Goal: Transaction & Acquisition: Purchase product/service

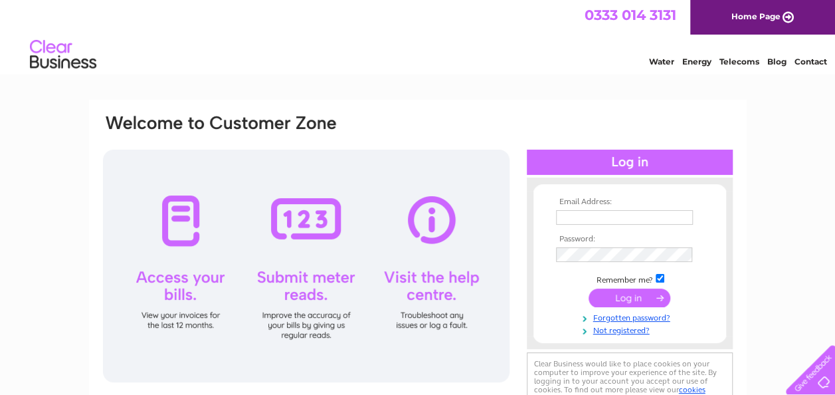
type input "clairegmonaghan@yahoo.co.uk"
click at [618, 295] on input "submit" at bounding box center [630, 297] width 82 height 19
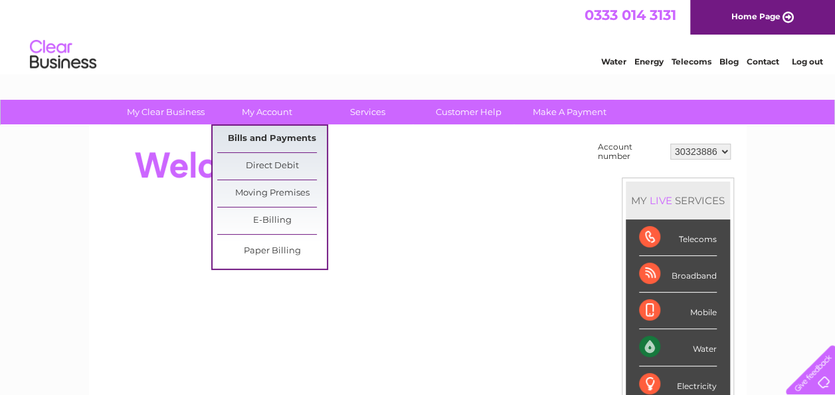
click at [277, 138] on link "Bills and Payments" at bounding box center [272, 139] width 110 height 27
click at [277, 136] on link "Bills and Payments" at bounding box center [272, 139] width 110 height 27
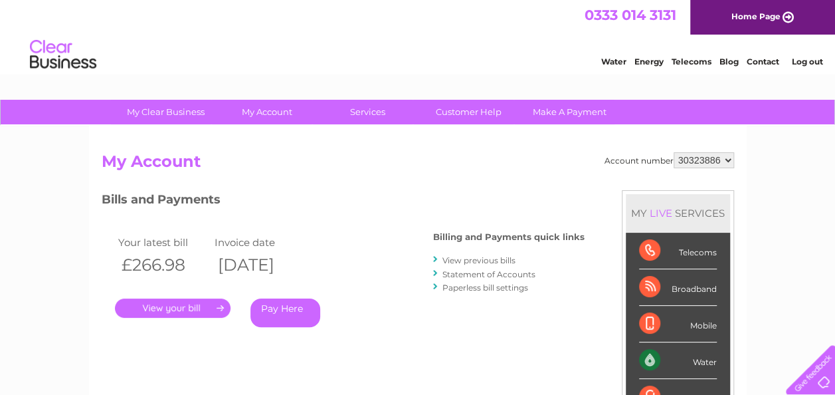
click at [186, 308] on link "." at bounding box center [173, 307] width 116 height 19
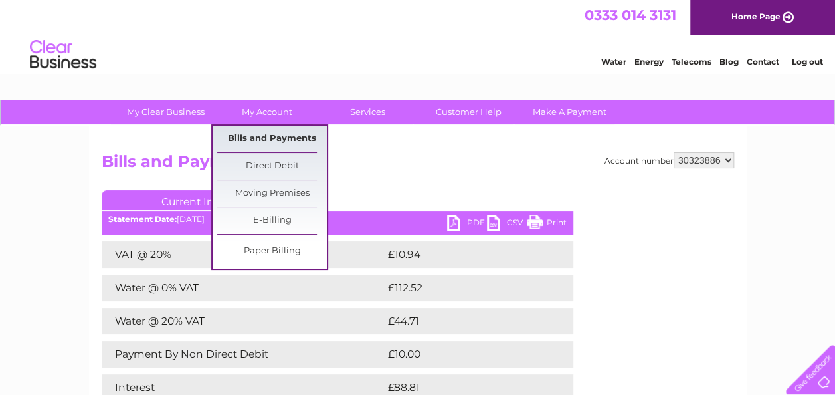
click at [280, 137] on link "Bills and Payments" at bounding box center [272, 139] width 110 height 27
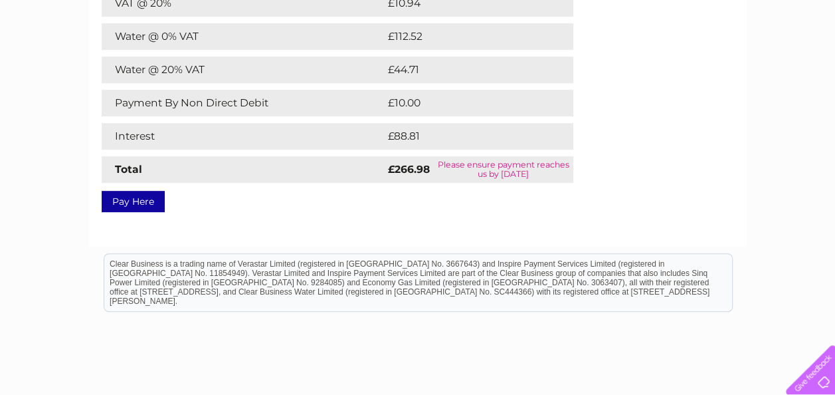
scroll to position [199, 0]
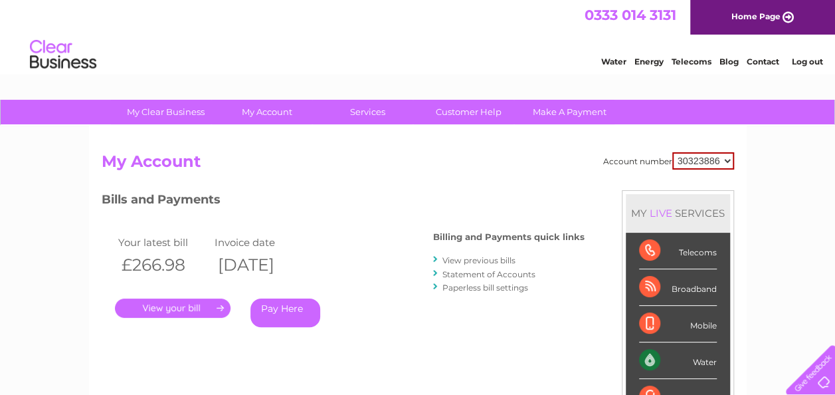
click at [494, 259] on link "View previous bills" at bounding box center [479, 260] width 73 height 10
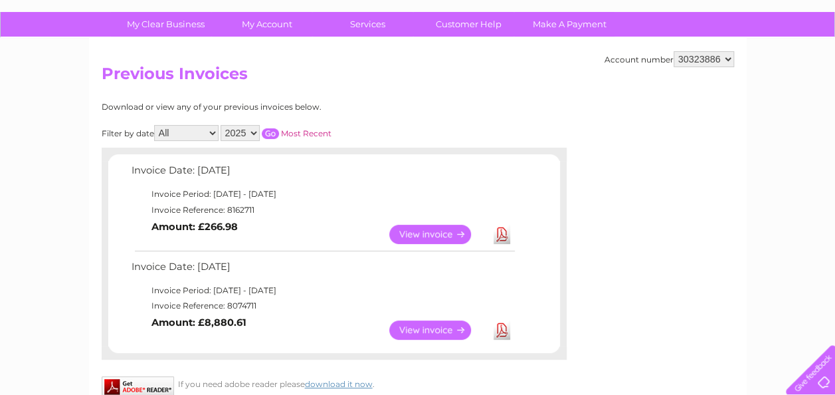
scroll to position [133, 0]
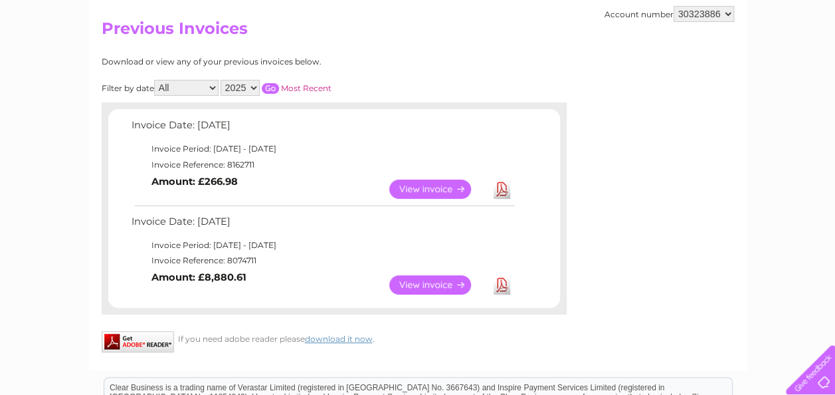
click at [424, 183] on link "View" at bounding box center [438, 188] width 98 height 19
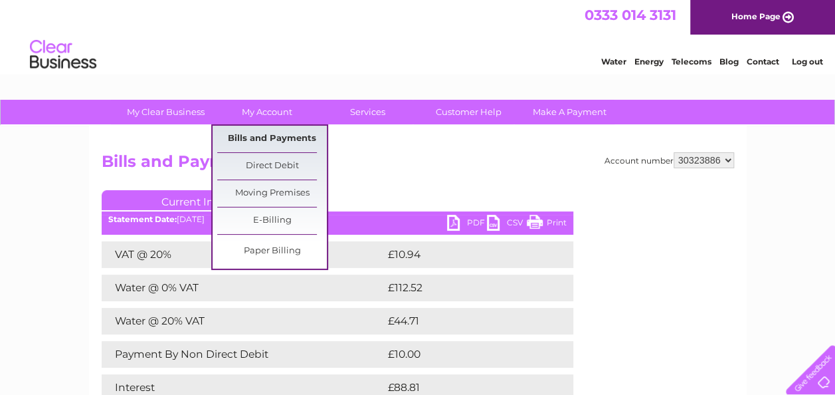
click at [268, 135] on link "Bills and Payments" at bounding box center [272, 139] width 110 height 27
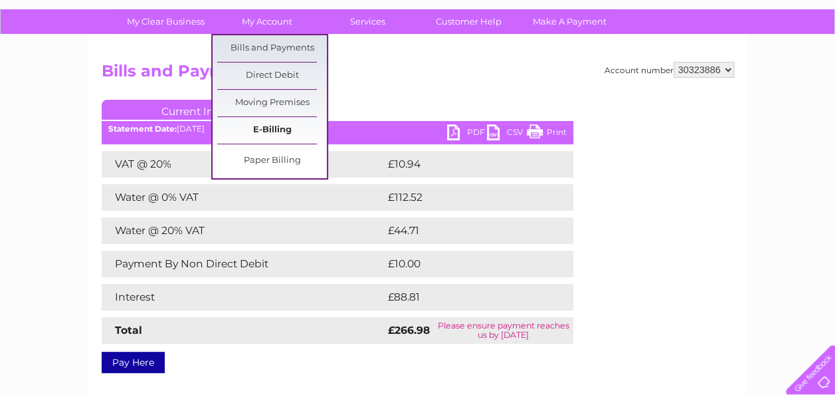
scroll to position [133, 0]
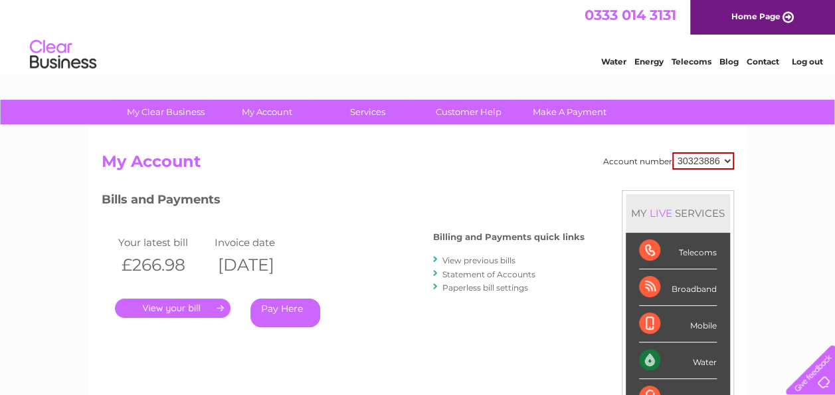
click at [290, 308] on link "Pay Here" at bounding box center [286, 312] width 70 height 29
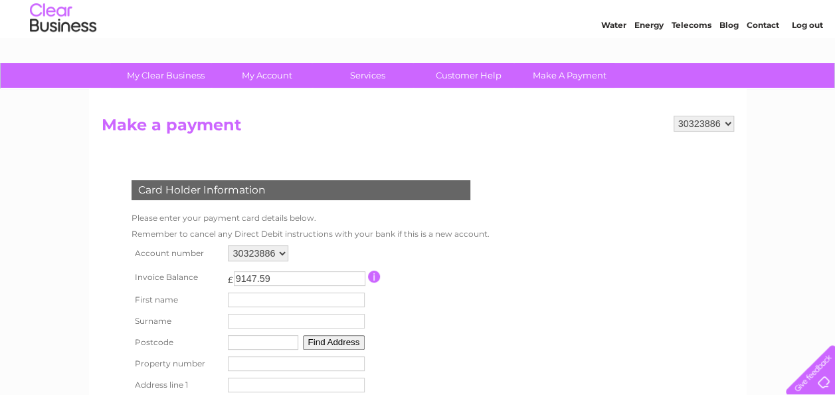
scroll to position [66, 0]
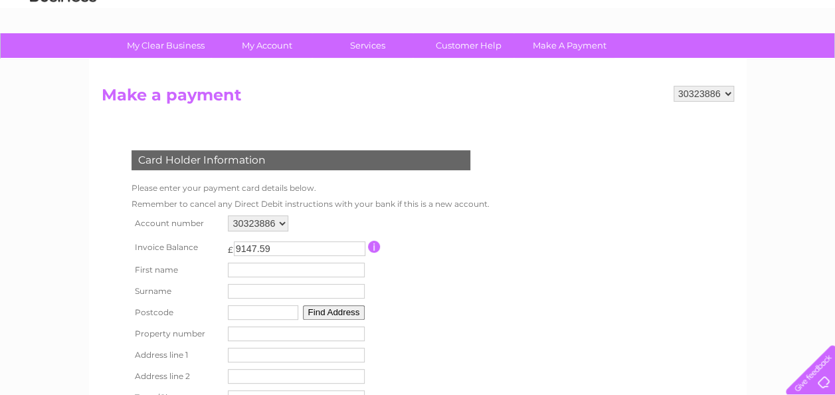
click at [372, 247] on input "button" at bounding box center [374, 247] width 13 height 12
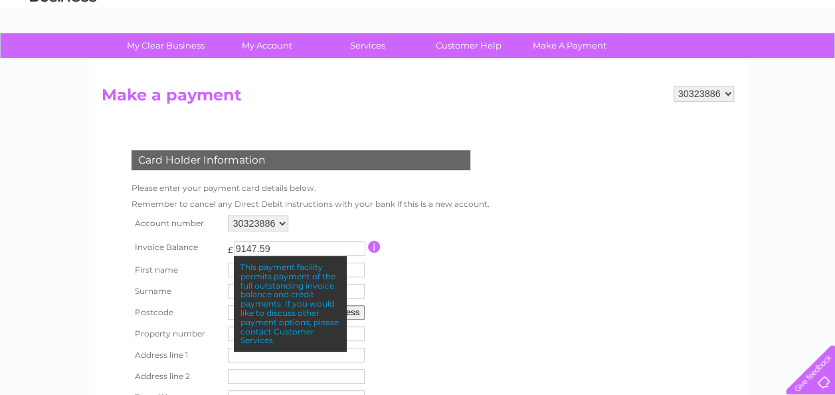
click at [447, 268] on table "Account number 30323886 Invoice Balance £ 9147.59 First name Surname" at bounding box center [307, 326] width 359 height 229
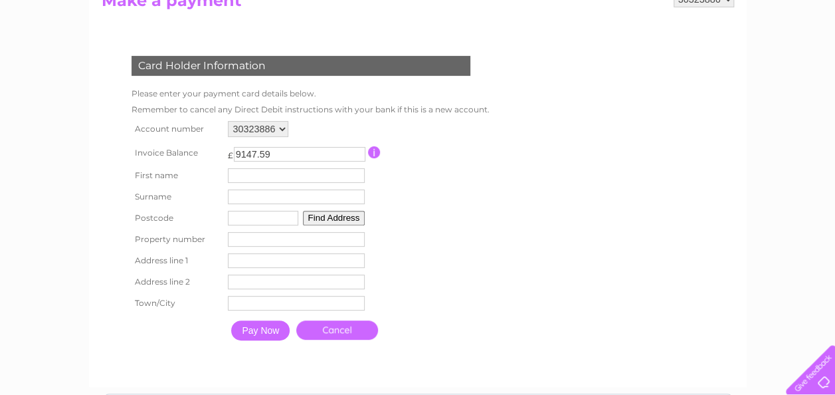
scroll to position [0, 0]
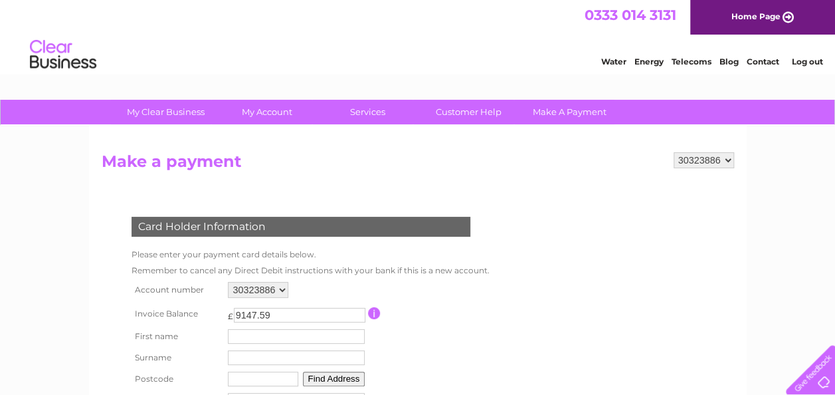
click at [369, 312] on input "button" at bounding box center [374, 313] width 13 height 12
